Goal: Task Accomplishment & Management: Complete application form

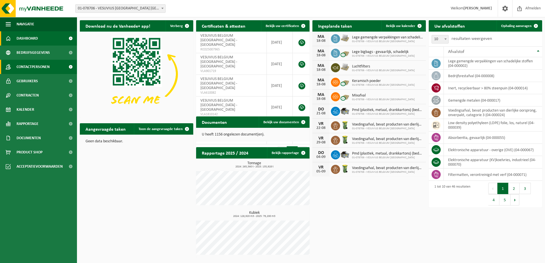
click at [28, 66] on span "Contactpersonen" at bounding box center [33, 67] width 33 height 14
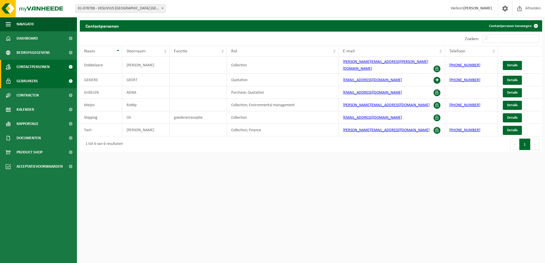
click at [33, 81] on span "Gebruikers" at bounding box center [27, 81] width 21 height 14
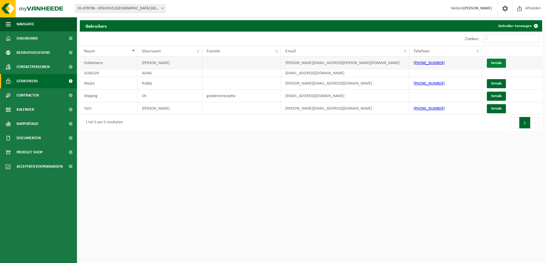
click at [501, 62] on link "Details" at bounding box center [496, 63] width 19 height 9
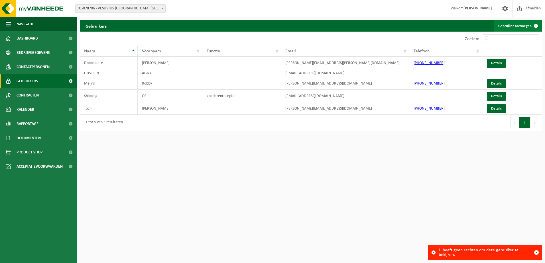
click at [535, 27] on span at bounding box center [535, 25] width 11 height 11
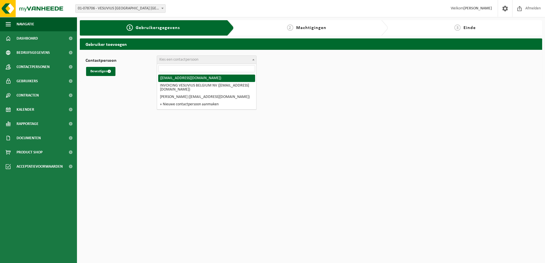
click at [167, 59] on span "Kies een contactpersoon" at bounding box center [178, 60] width 39 height 4
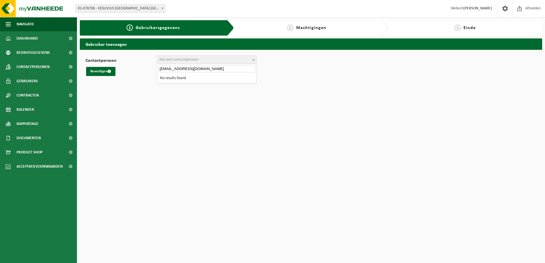
type input "koen.smets@vesuvius.com"
click at [141, 129] on html "Vestiging: 01-078706 - VESUVIUS BELGIUM NV - OOSTENDE 01-078706 - VESUVIUS BELG…" at bounding box center [272, 131] width 545 height 263
click at [101, 69] on button "Bevestigen" at bounding box center [100, 71] width 29 height 9
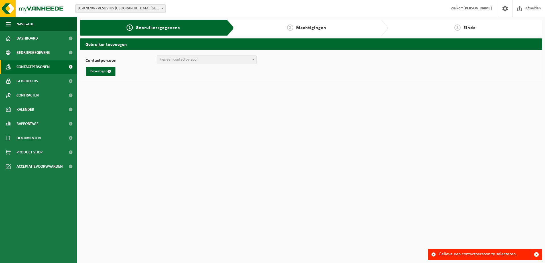
click at [31, 67] on span "Contactpersonen" at bounding box center [33, 67] width 33 height 14
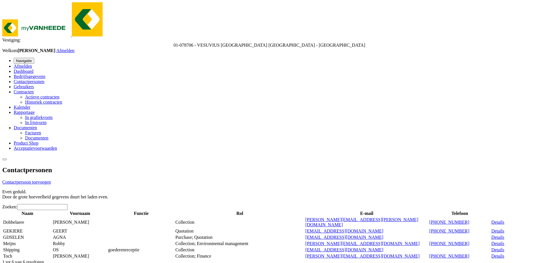
click at [383, 229] on span at bounding box center [383, 231] width 0 height 5
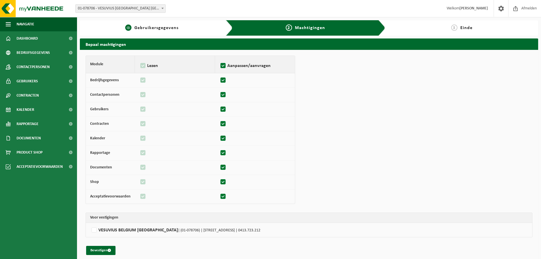
click at [159, 28] on span "Gebruikersgegevens" at bounding box center [156, 28] width 44 height 5
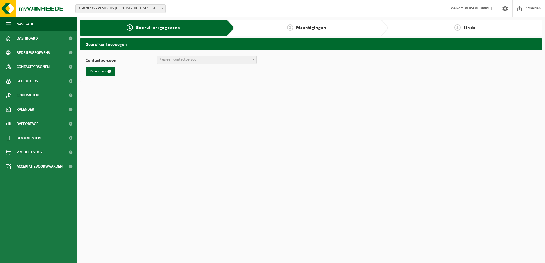
click at [310, 32] on div "2 Machtigingen" at bounding box center [311, 27] width 154 height 15
click at [30, 66] on span "Contactpersonen" at bounding box center [33, 67] width 33 height 14
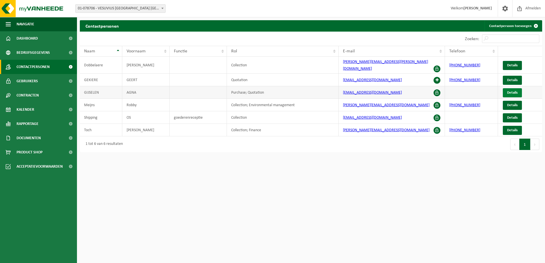
click at [515, 91] on span "Details" at bounding box center [512, 93] width 11 height 4
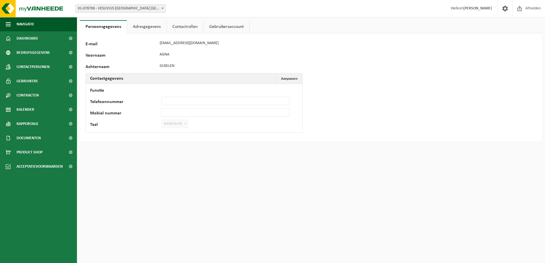
click at [144, 25] on link "Adresgegevens" at bounding box center [146, 26] width 39 height 13
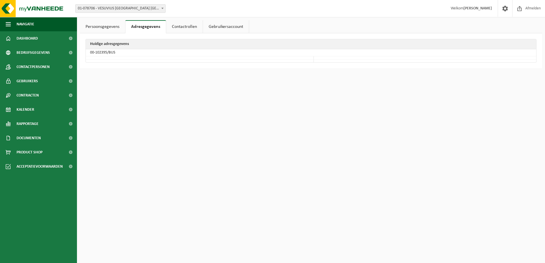
click at [179, 29] on link "Contactrollen" at bounding box center [184, 26] width 36 height 13
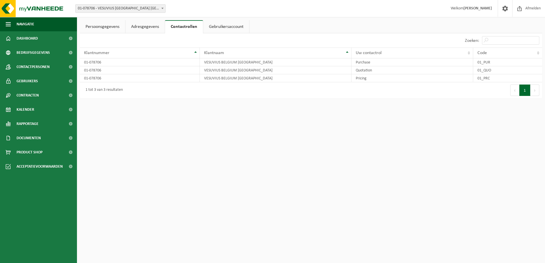
click at [217, 28] on link "Gebruikersaccount" at bounding box center [226, 26] width 46 height 13
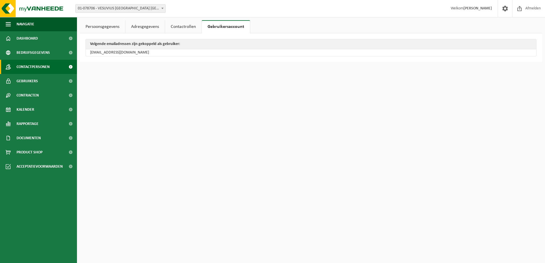
click at [26, 65] on span "Contactpersonen" at bounding box center [33, 67] width 33 height 14
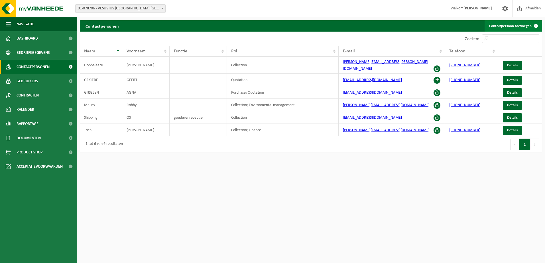
click at [535, 24] on span at bounding box center [535, 25] width 11 height 11
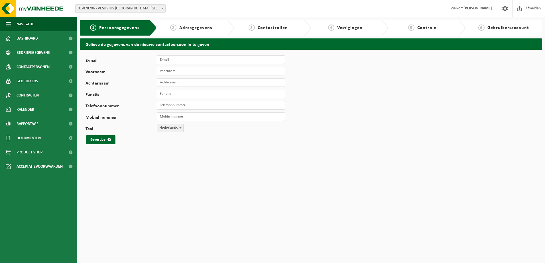
click at [174, 59] on input "E-mail" at bounding box center [221, 60] width 128 height 9
type input "[EMAIL_ADDRESS][DOMAIN_NAME]"
type input "Koen"
type input "Smets"
type input "Team Leader mixplant"
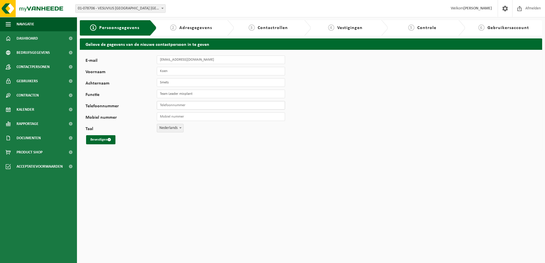
click at [174, 105] on input "Telefoonnummer" at bounding box center [221, 105] width 128 height 9
type input "[PHONE_NUMBER]"
click at [96, 142] on button "Bevestigen" at bounding box center [100, 139] width 29 height 9
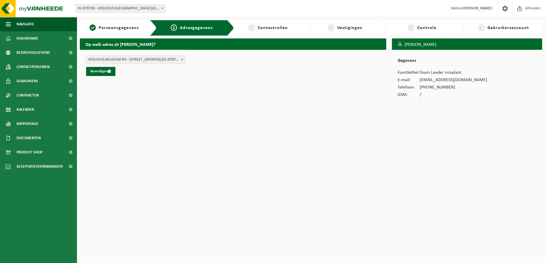
click at [274, 27] on span "Contactrollen" at bounding box center [273, 28] width 30 height 5
click at [182, 59] on b at bounding box center [182, 59] width 2 height 1
click at [98, 70] on button "Bevestigen" at bounding box center [100, 71] width 29 height 9
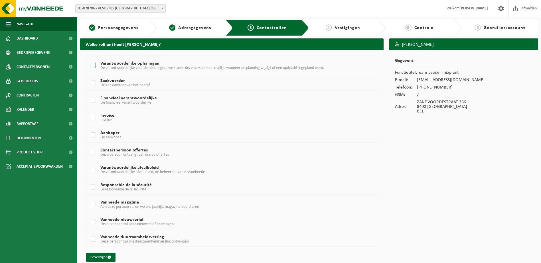
click at [93, 64] on label "Verantwoordelijke ophalingen De verantwoordelijke voor de ophalingen, we sturen…" at bounding box center [220, 66] width 260 height 9
click at [89, 59] on input "Verantwoordelijke ophalingen De verantwoordelijke voor de ophalingen, we sturen…" at bounding box center [88, 58] width 0 height 0
checkbox input "true"
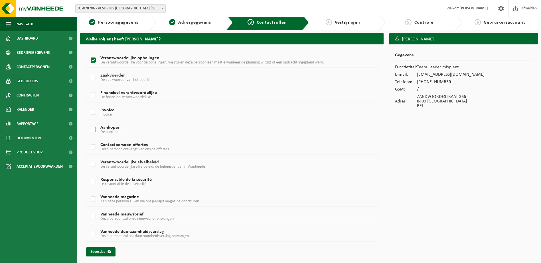
scroll to position [7, 0]
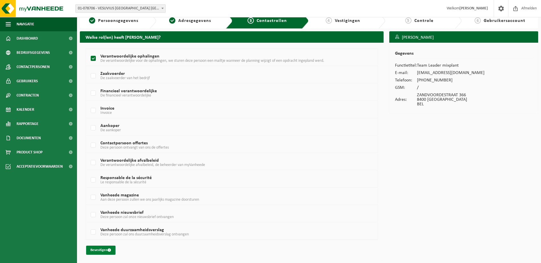
click at [94, 251] on button "Bevestigen" at bounding box center [100, 250] width 29 height 9
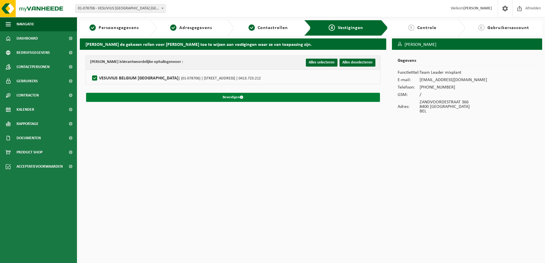
click at [231, 96] on button "Bevestigen" at bounding box center [233, 97] width 294 height 9
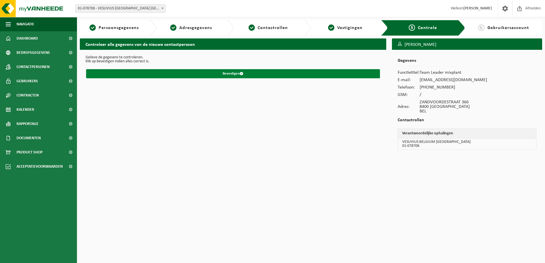
click at [211, 74] on button "Bevestigen" at bounding box center [233, 73] width 294 height 9
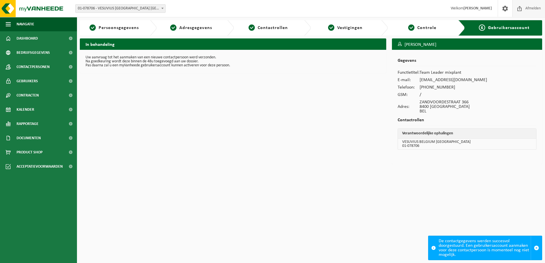
click at [527, 9] on span "Afmelden" at bounding box center [533, 8] width 18 height 17
